Goal: Information Seeking & Learning: Learn about a topic

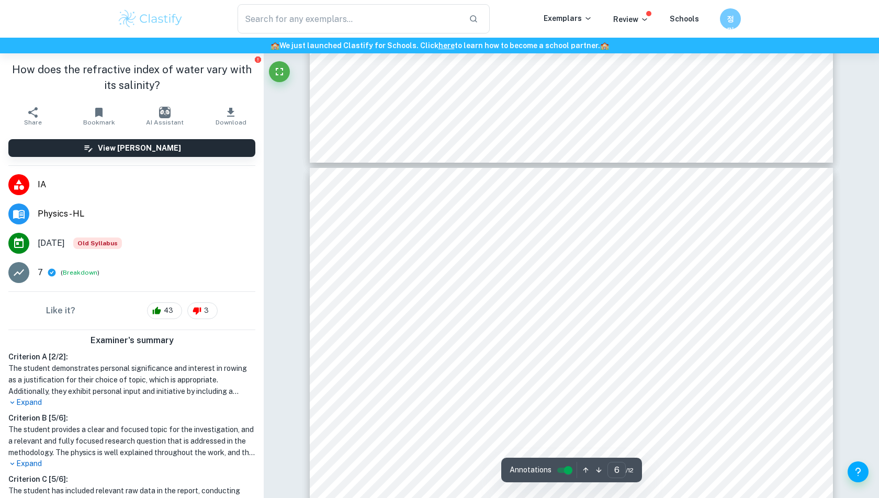
scroll to position [182, 0]
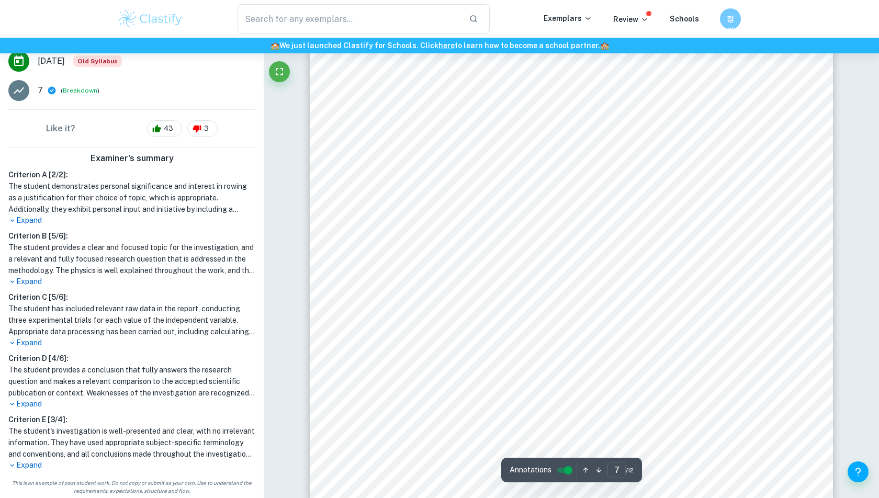
scroll to position [4389, 0]
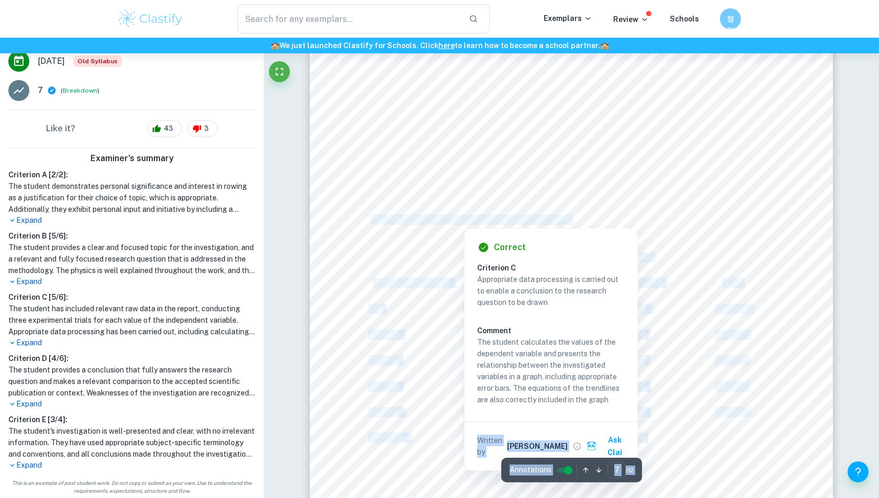
drag, startPoint x: 376, startPoint y: 220, endPoint x: 432, endPoint y: 223, distance: 56.6
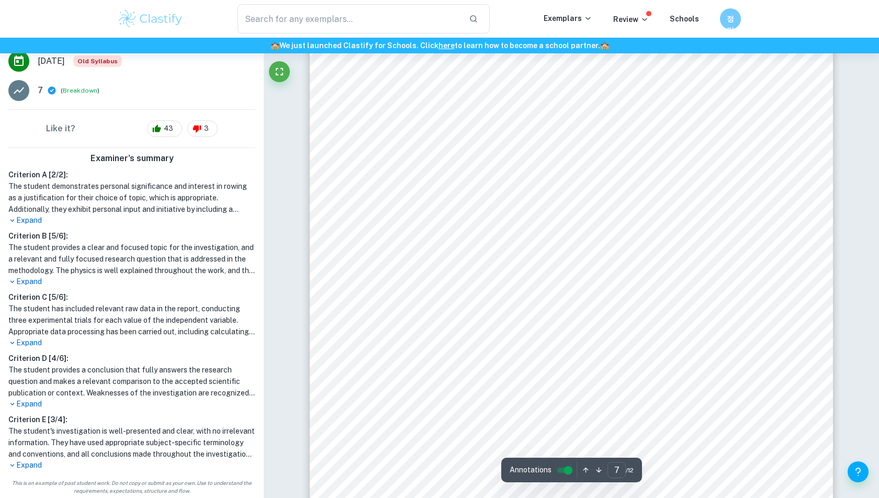
click at [347, 236] on div "relationship which would remain the same even if the initial angle was uniforml…" at bounding box center [571, 188] width 523 height 677
drag, startPoint x: 350, startPoint y: 225, endPoint x: 406, endPoint y: 243, distance: 58.6
click at [406, 243] on div "relationship which would remain the same even if the initial angle was uniforml…" at bounding box center [571, 188] width 523 height 677
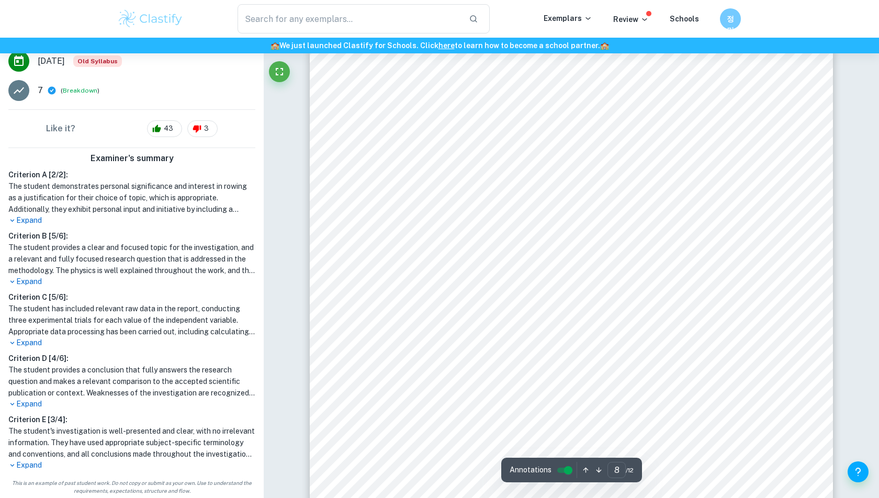
click at [515, 94] on div "Uncertainty for concentration (independent variable) was calculated based on th…" at bounding box center [571, 383] width 523 height 677
click at [555, 97] on div "Uncertainty for concentration (independent variable) was calculated based on th…" at bounding box center [571, 383] width 523 height 677
click at [378, 141] on div at bounding box center [556, 132] width 371 height 16
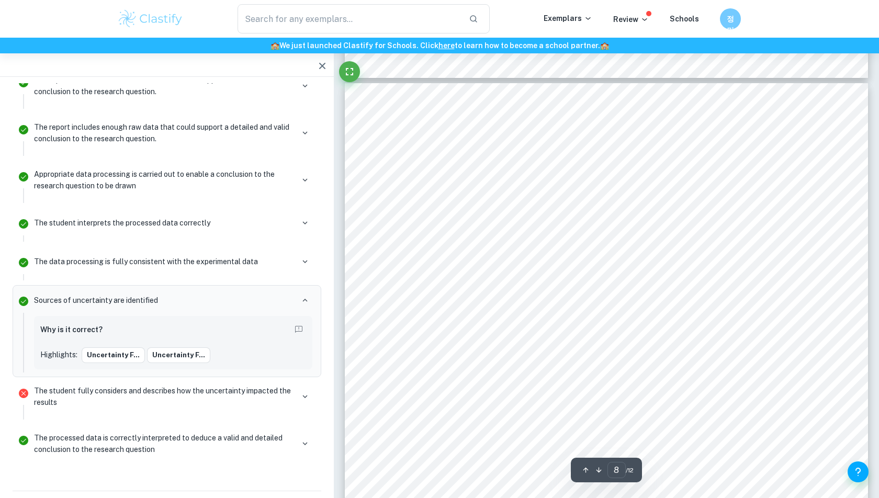
scroll to position [4710, 0]
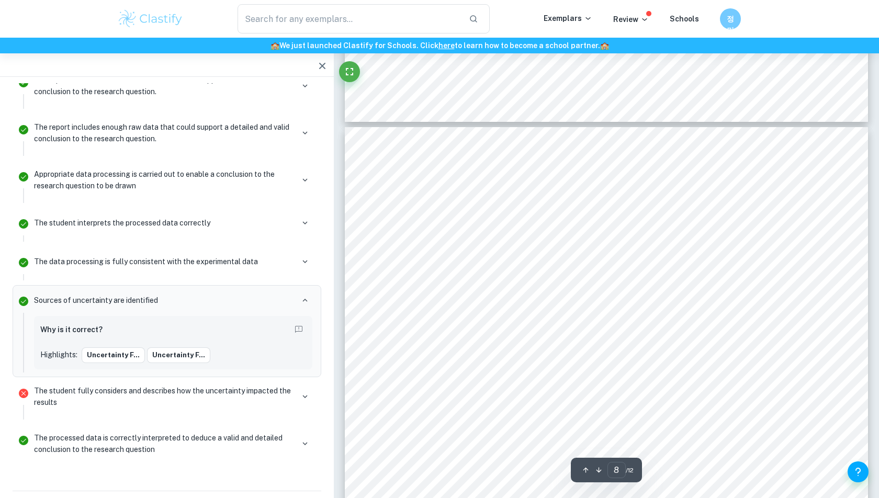
click at [651, 135] on div "Uncertainty for concentration (independent variable) was calculated based on th…" at bounding box center [606, 465] width 523 height 677
click at [633, 180] on div "Uncertainty for concentration (independent variable) was calculated based on th…" at bounding box center [606, 465] width 523 height 677
